Goal: Find specific page/section: Find specific page/section

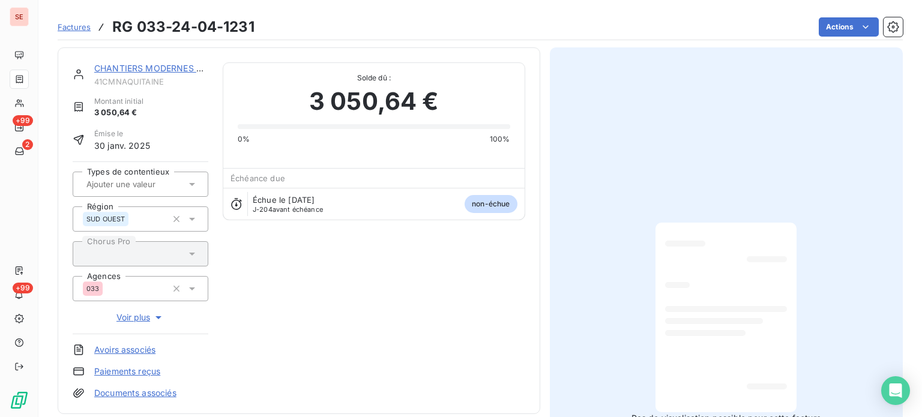
click at [71, 28] on span "Factures" at bounding box center [74, 27] width 33 height 10
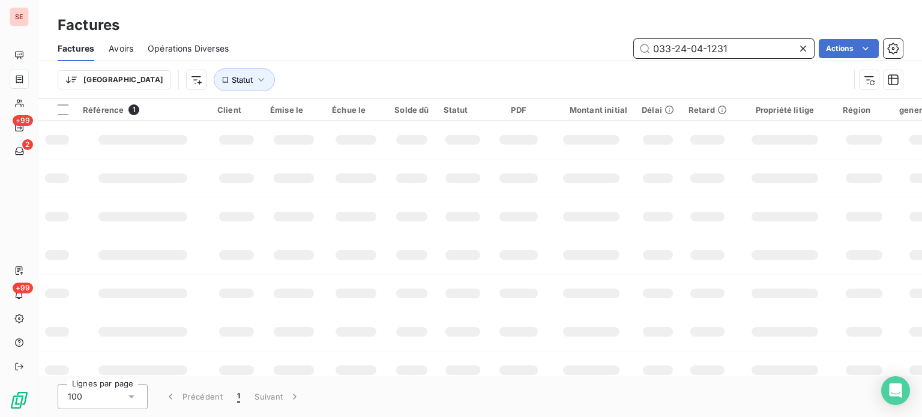
drag, startPoint x: 741, startPoint y: 46, endPoint x: 600, endPoint y: 49, distance: 141.1
click at [600, 49] on div "033-24-04-1231 Actions" at bounding box center [573, 48] width 660 height 19
paste input "83E-23-06-0696"
type input "83E-23-06-0696"
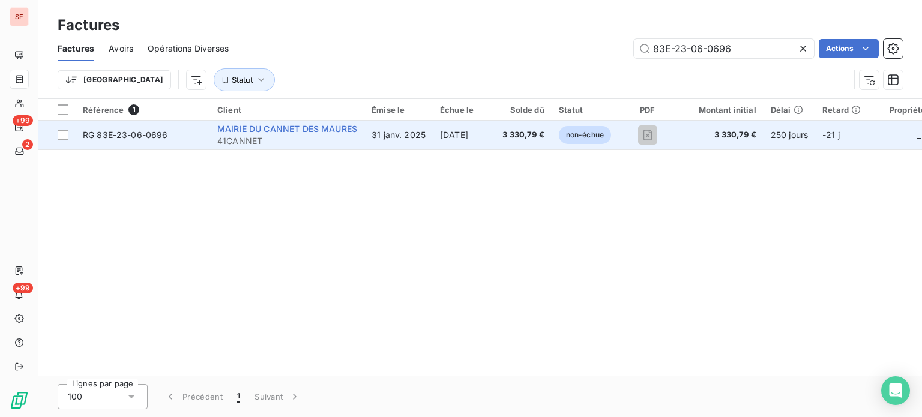
click at [257, 127] on span "MAIRIE DU CANNET DES MAURES" at bounding box center [287, 129] width 140 height 10
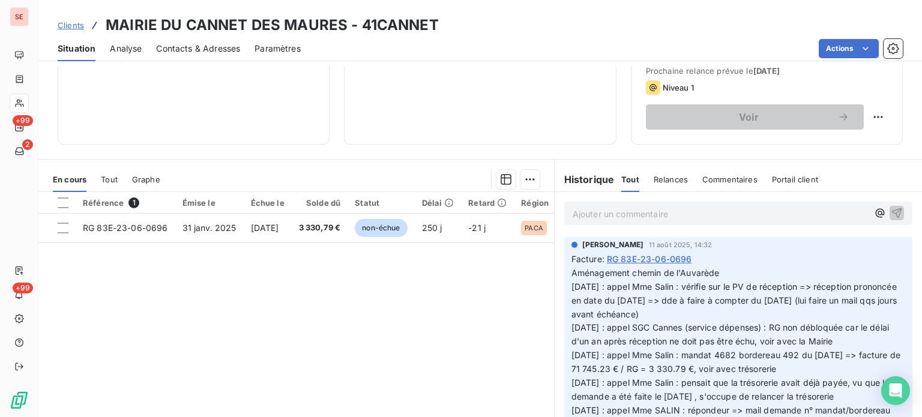
scroll to position [180, 0]
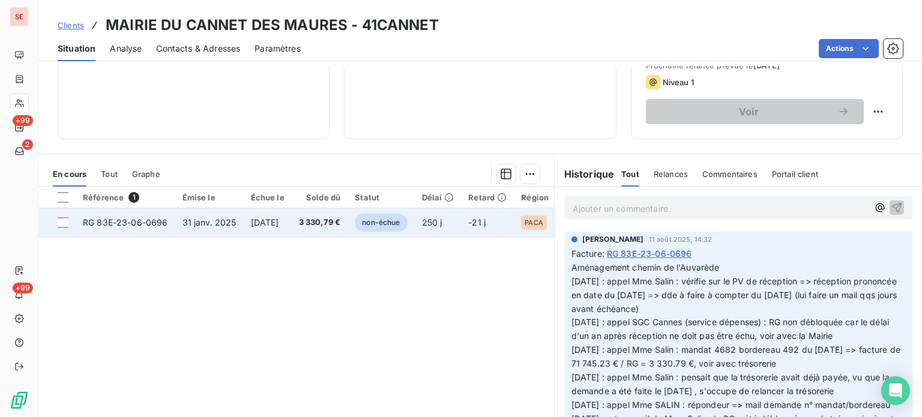
click at [274, 222] on span "[DATE]" at bounding box center [265, 222] width 28 height 10
